Goal: Task Accomplishment & Management: Use online tool/utility

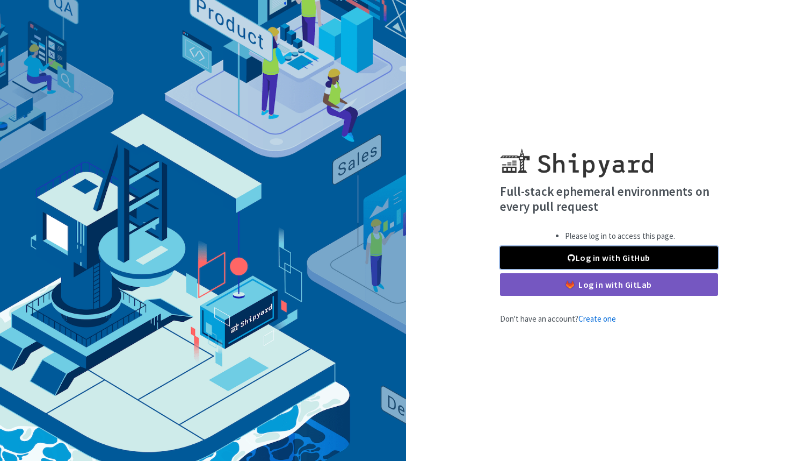
click at [640, 258] on link "Log in with GitHub" at bounding box center [609, 257] width 218 height 23
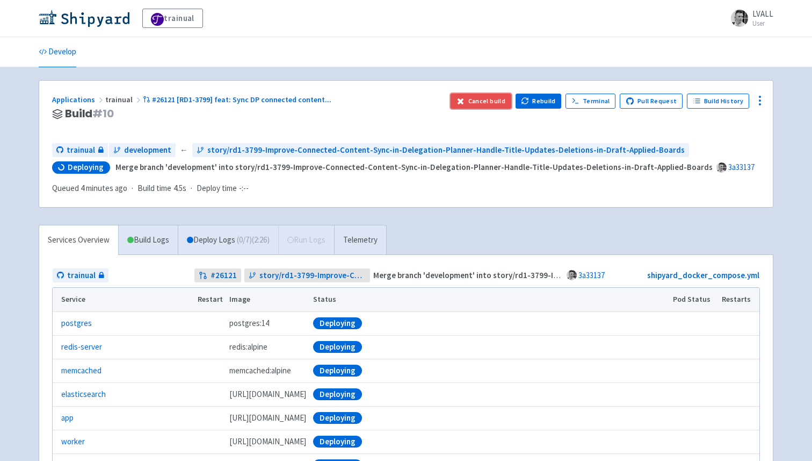
click at [493, 97] on button "Cancel build" at bounding box center [481, 100] width 61 height 15
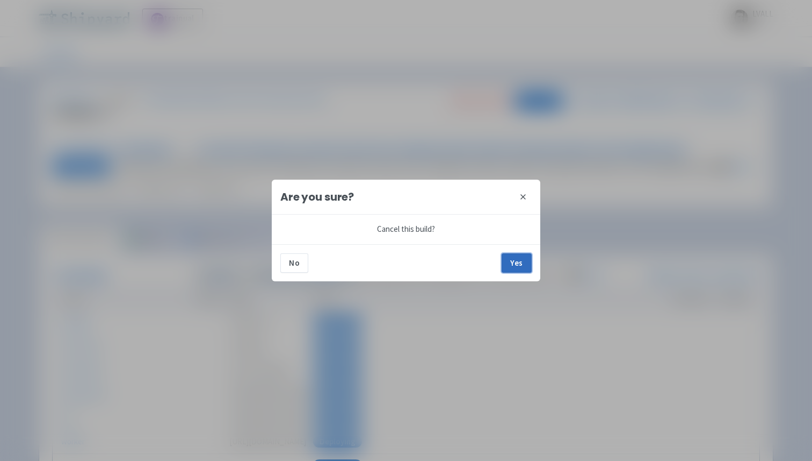
click at [521, 264] on button "Yes" at bounding box center [517, 262] width 30 height 19
